Goal: Book appointment/travel/reservation

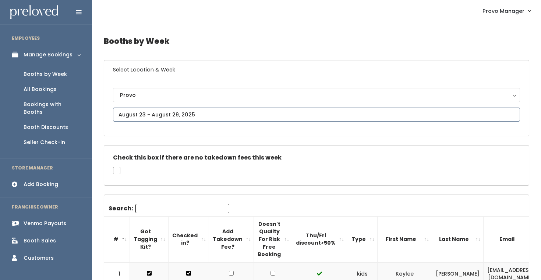
drag, startPoint x: 0, startPoint y: 0, endPoint x: 163, endPoint y: 113, distance: 198.6
click at [163, 113] on input "text" at bounding box center [316, 114] width 407 height 14
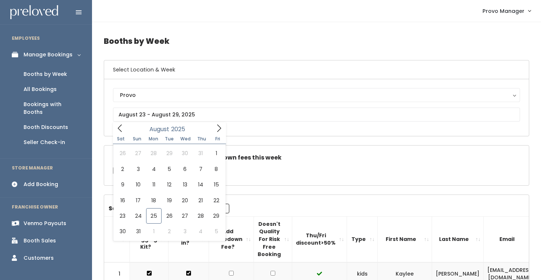
click at [217, 134] on div "Sat Sun Mon Tue Wed Thu Fri" at bounding box center [169, 139] width 113 height 10
click at [217, 132] on icon at bounding box center [219, 128] width 8 height 8
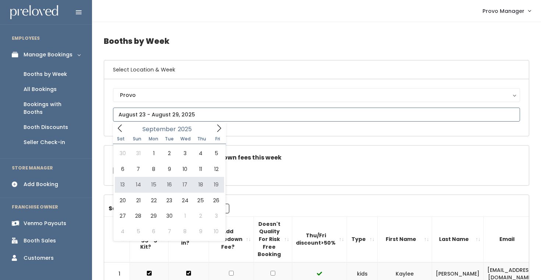
type input "September 13 to September 19"
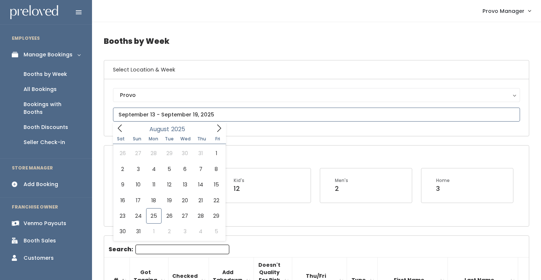
click at [169, 112] on input "text" at bounding box center [316, 114] width 407 height 14
click at [215, 124] on span at bounding box center [219, 127] width 14 height 11
type input "September 27 to October 3"
click at [201, 113] on input "text" at bounding box center [316, 114] width 407 height 14
click at [217, 125] on icon at bounding box center [219, 128] width 8 height 8
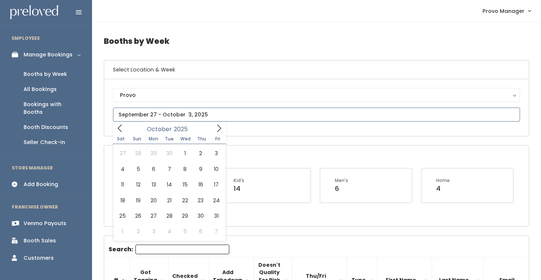
click at [213, 129] on span at bounding box center [219, 127] width 14 height 11
type input "October 4 to October 10"
click at [174, 113] on input "text" at bounding box center [316, 114] width 407 height 14
click at [213, 128] on span at bounding box center [219, 127] width 14 height 11
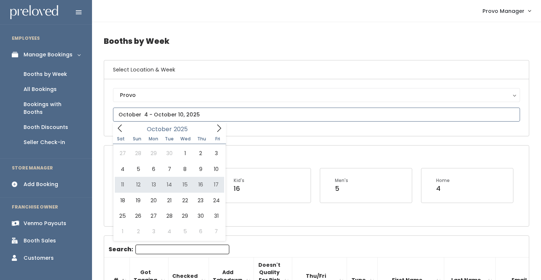
type input "October 11 to October 17"
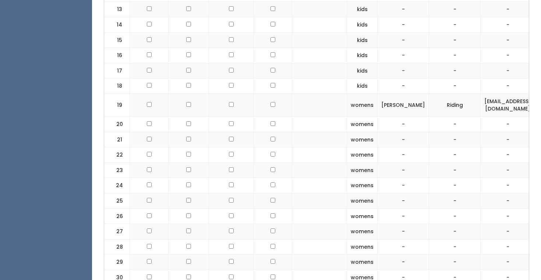
scroll to position [486, 0]
